Goal: Task Accomplishment & Management: Use online tool/utility

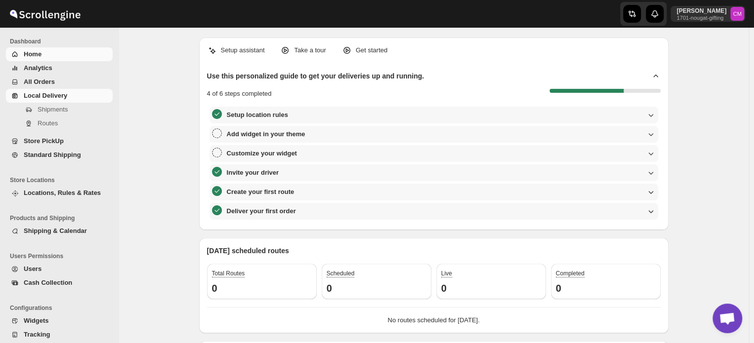
click at [40, 98] on span "Local Delivery" at bounding box center [45, 95] width 43 height 7
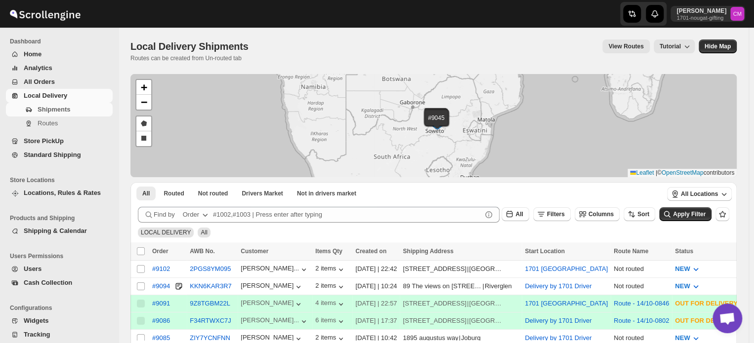
click at [32, 96] on span "Local Delivery" at bounding box center [45, 95] width 43 height 7
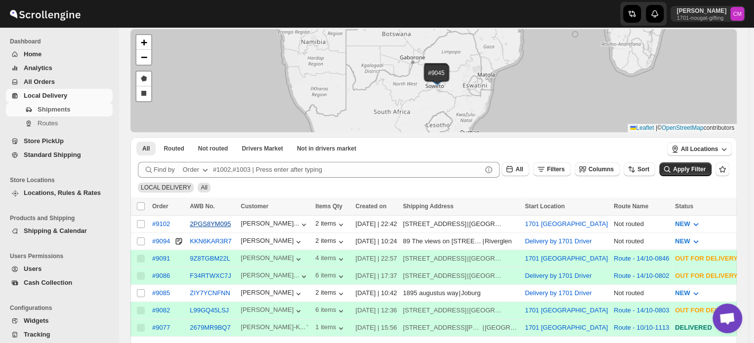
scroll to position [51, 0]
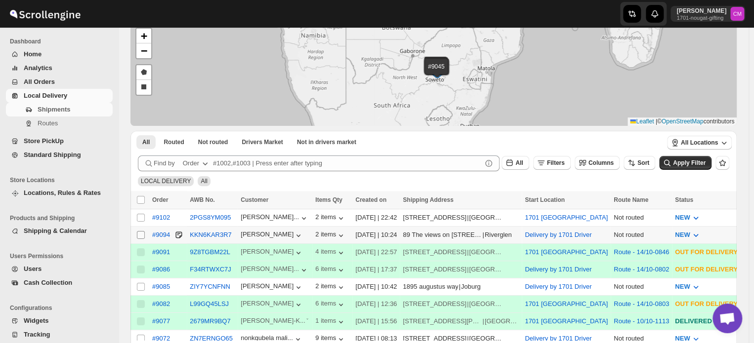
click at [141, 234] on input "Select shipment" at bounding box center [141, 235] width 8 height 8
checkbox input "true"
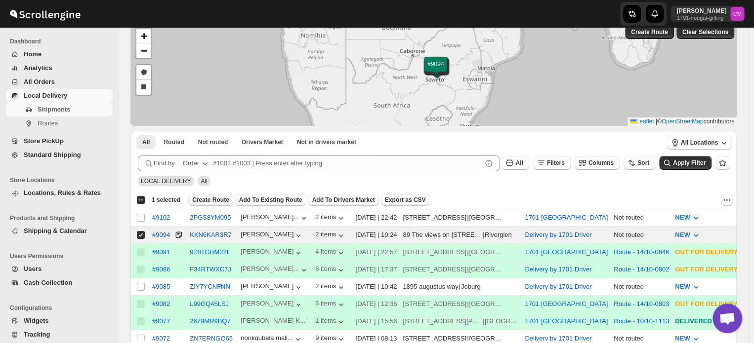
click at [211, 199] on span "Create Route" at bounding box center [210, 200] width 37 height 8
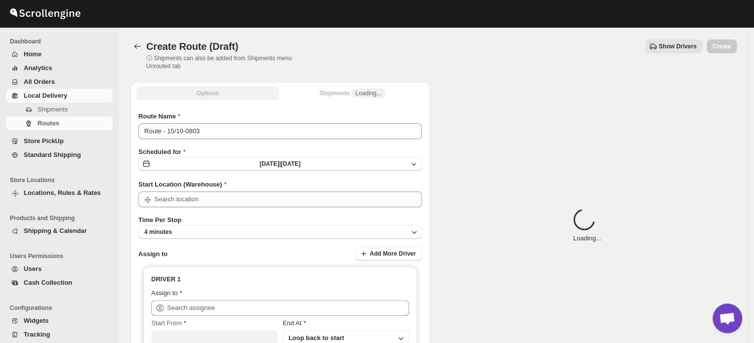
type input "Delivery by 1701 Driver"
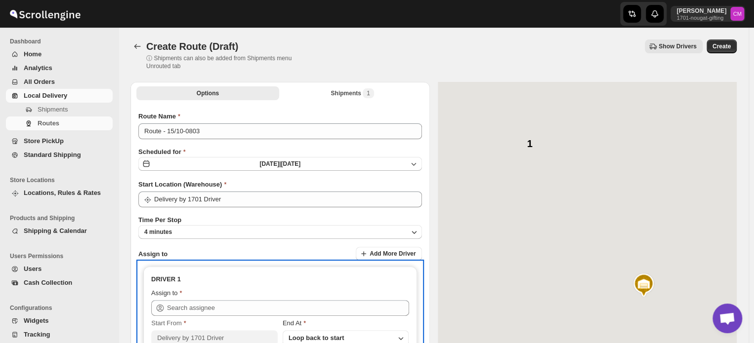
click at [162, 304] on icon at bounding box center [160, 308] width 10 height 10
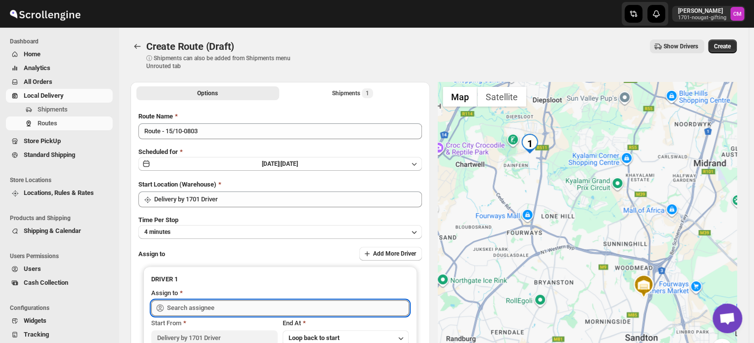
click at [181, 307] on input "text" at bounding box center [288, 308] width 242 height 16
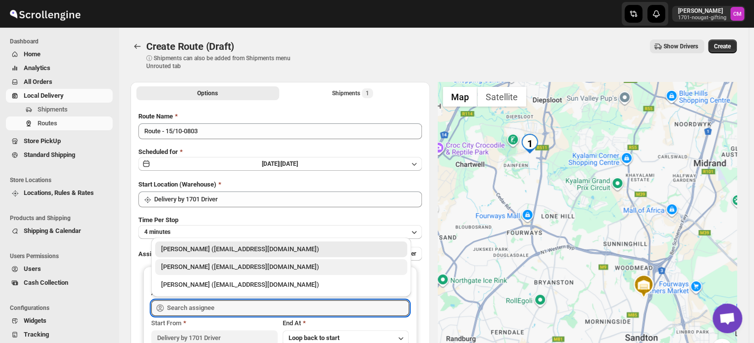
click at [179, 262] on div "[PERSON_NAME] ([EMAIL_ADDRESS][DOMAIN_NAME])" at bounding box center [281, 267] width 240 height 10
type input "[PERSON_NAME] ([EMAIL_ADDRESS][DOMAIN_NAME])"
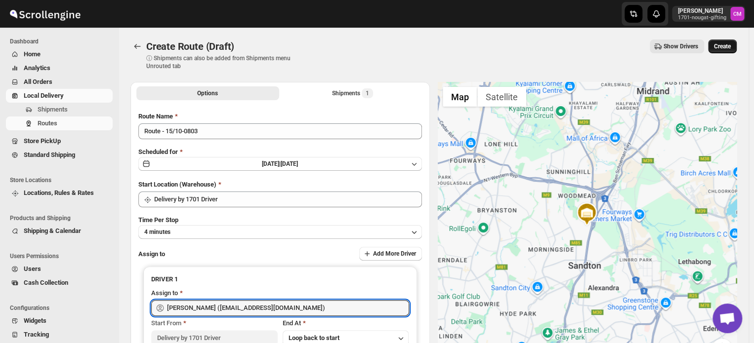
click at [725, 48] on span "Create" at bounding box center [722, 46] width 17 height 8
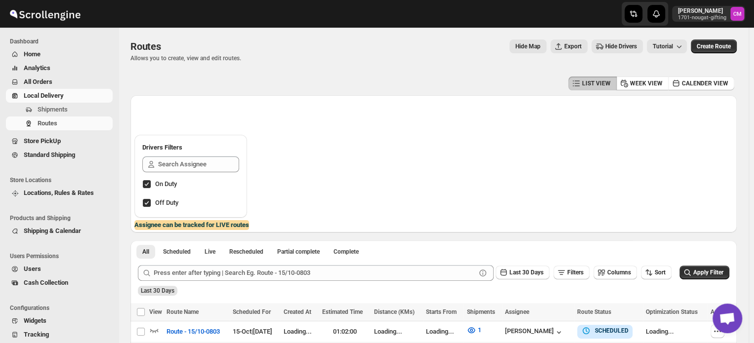
click at [49, 157] on span "Standard Shipping" at bounding box center [49, 154] width 51 height 7
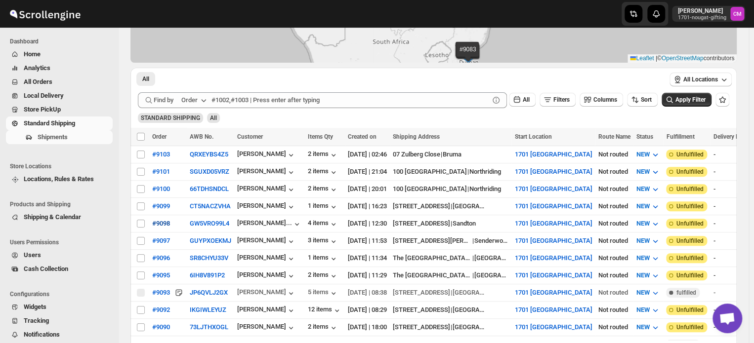
scroll to position [106, 0]
click at [142, 223] on span at bounding box center [140, 223] width 9 height 9
click at [142, 223] on input "Select shipment" at bounding box center [141, 223] width 8 height 8
click at [139, 220] on input "Select shipment" at bounding box center [141, 223] width 8 height 8
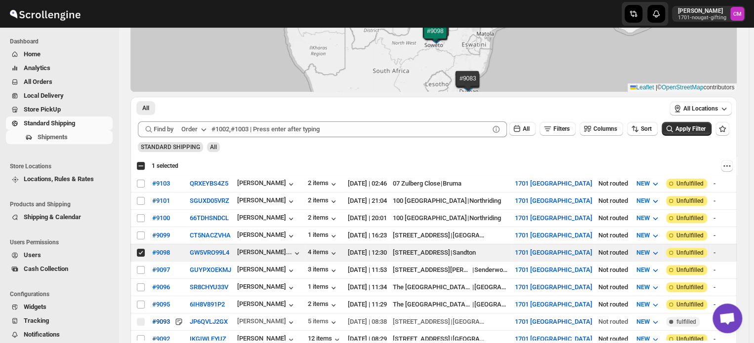
scroll to position [0, 0]
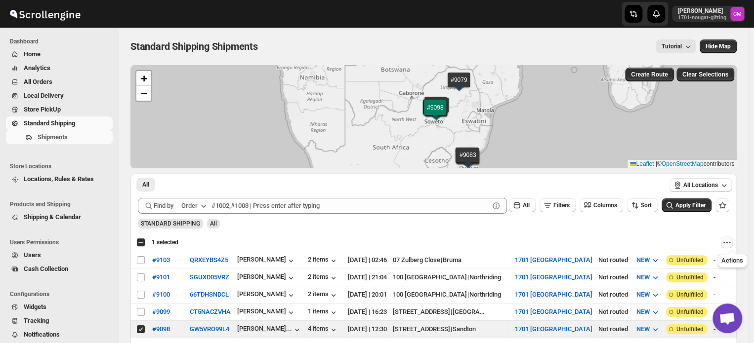
click at [725, 243] on icon "Actions" at bounding box center [723, 242] width 1 height 1
click at [696, 259] on span "MOVE TO LOCAL DELIVERY" at bounding box center [692, 261] width 78 height 7
checkbox input "false"
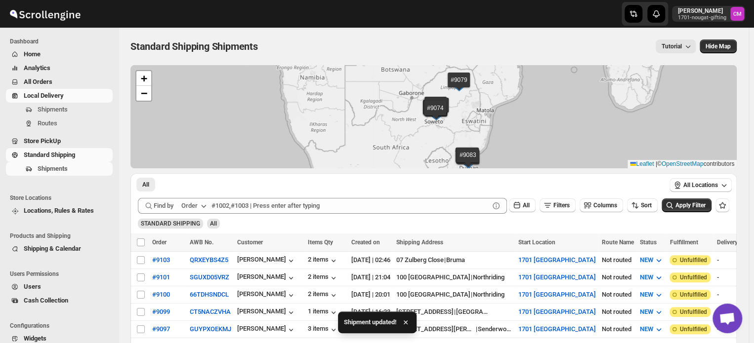
click at [45, 101] on link "Local Delivery" at bounding box center [59, 96] width 107 height 14
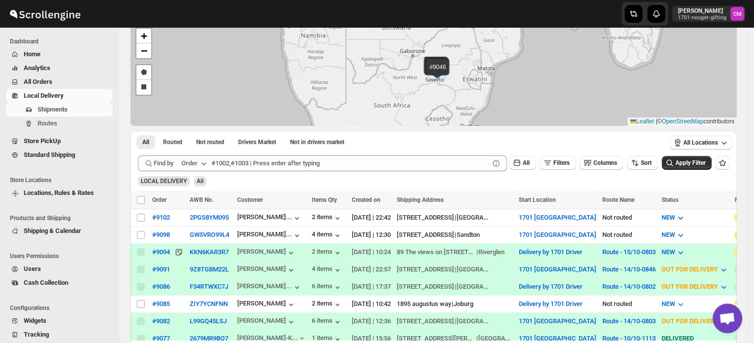
scroll to position [54, 0]
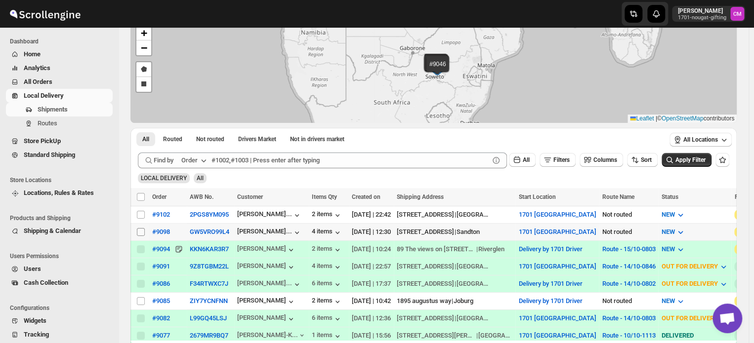
click at [138, 230] on input "Select shipment" at bounding box center [141, 232] width 8 height 8
checkbox input "true"
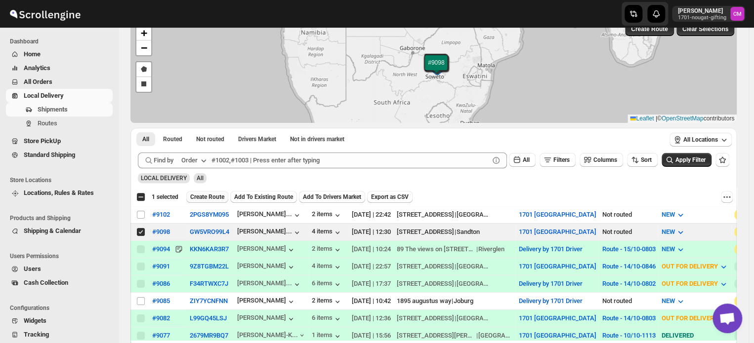
click at [212, 201] on button "Create Route" at bounding box center [207, 197] width 42 height 12
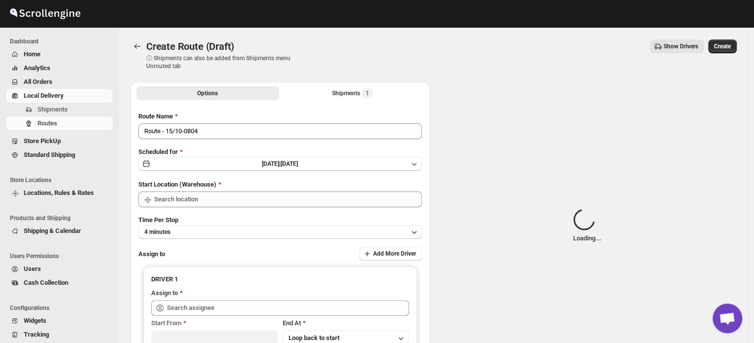
type input "1701 [GEOGRAPHIC_DATA]"
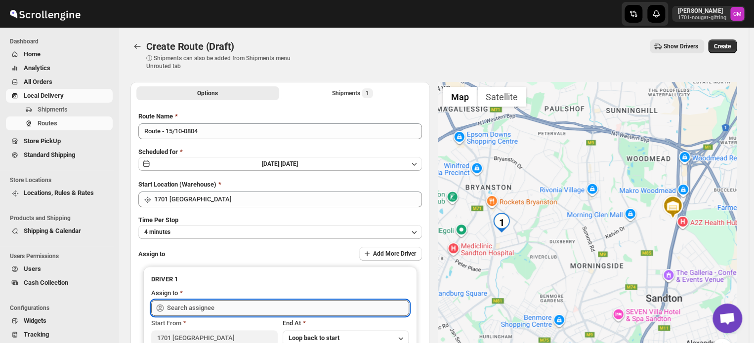
click at [194, 308] on input "text" at bounding box center [288, 308] width 242 height 16
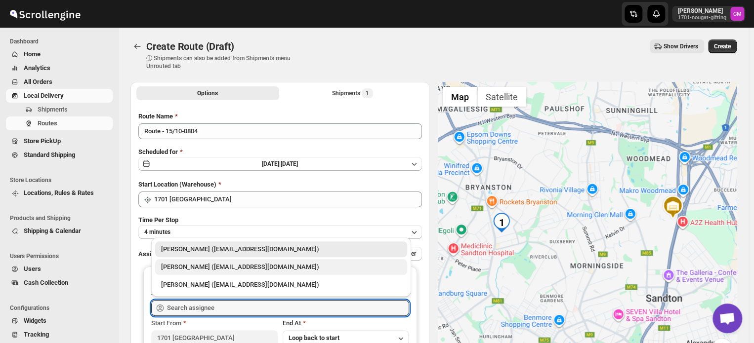
click at [187, 270] on div "[PERSON_NAME] ([EMAIL_ADDRESS][DOMAIN_NAME])" at bounding box center [281, 267] width 240 height 10
type input "[PERSON_NAME] ([EMAIL_ADDRESS][DOMAIN_NAME])"
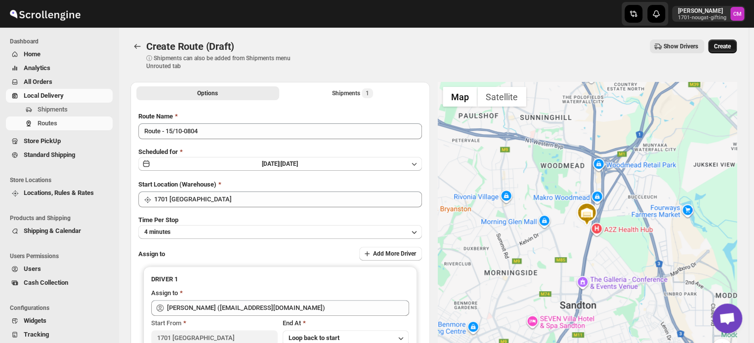
click at [730, 48] on span "Create" at bounding box center [722, 46] width 17 height 8
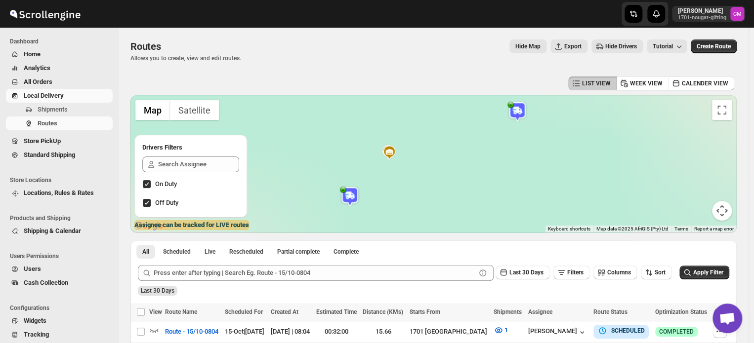
click at [36, 99] on span "Local Delivery" at bounding box center [44, 95] width 40 height 7
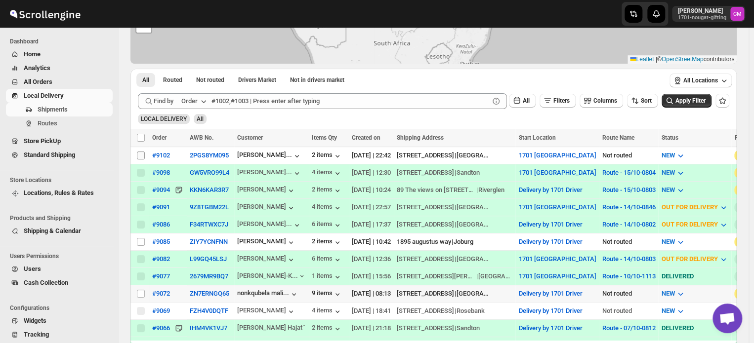
scroll to position [146, 0]
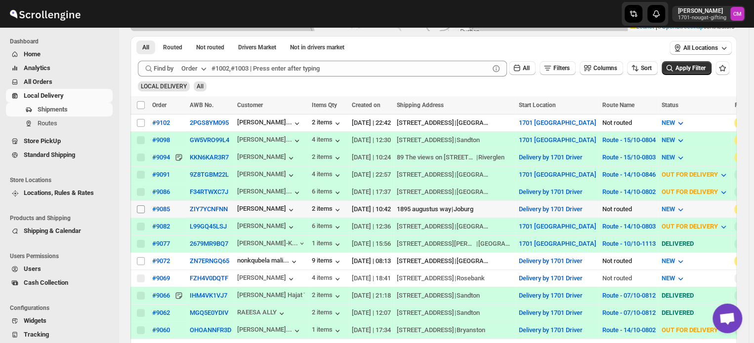
click at [140, 206] on input "Select shipment" at bounding box center [141, 209] width 8 height 8
checkbox input "true"
click at [206, 106] on span "Create Route" at bounding box center [207, 105] width 34 height 8
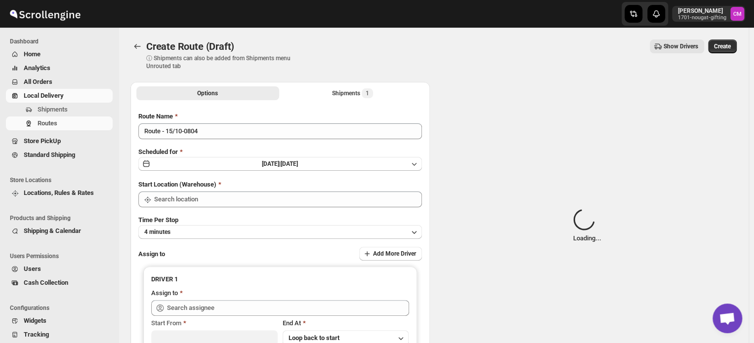
type input "Delivery by 1701 Driver"
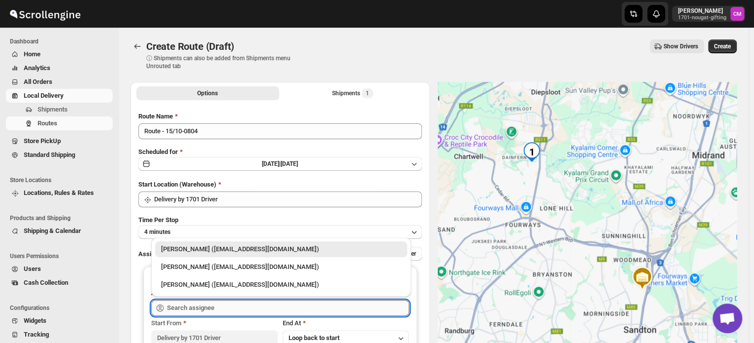
click at [176, 306] on input "text" at bounding box center [288, 308] width 242 height 16
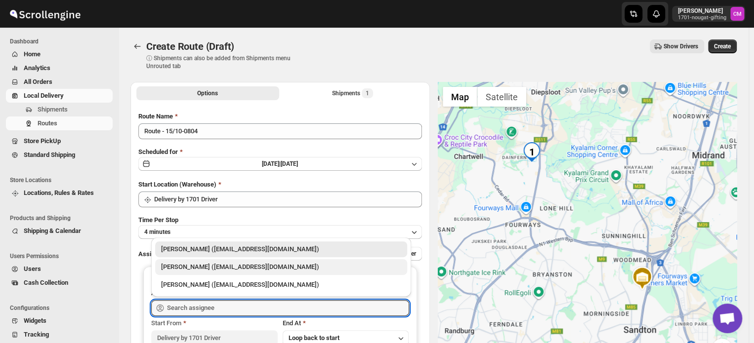
click at [183, 271] on div "[PERSON_NAME] ([EMAIL_ADDRESS][DOMAIN_NAME])" at bounding box center [281, 267] width 240 height 10
type input "[PERSON_NAME] ([EMAIL_ADDRESS][DOMAIN_NAME])"
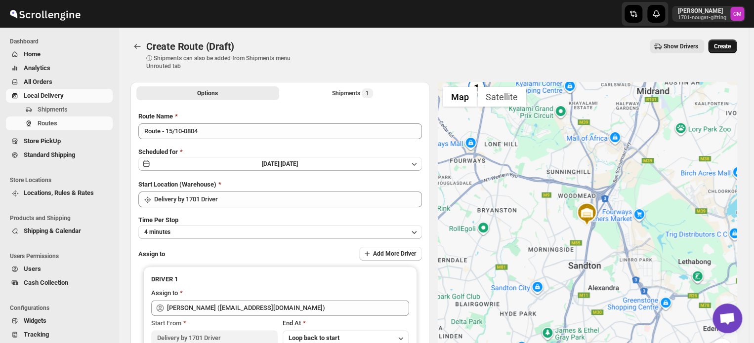
click at [728, 46] on span "Create" at bounding box center [722, 46] width 17 height 8
